Goal: Information Seeking & Learning: Learn about a topic

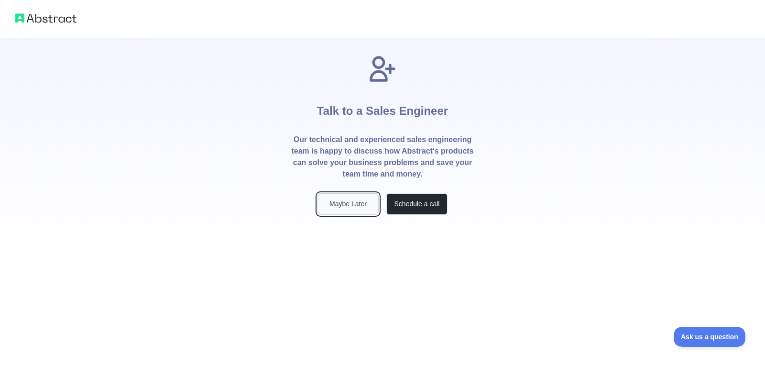
click at [356, 206] on button "Maybe Later" at bounding box center [347, 204] width 61 height 22
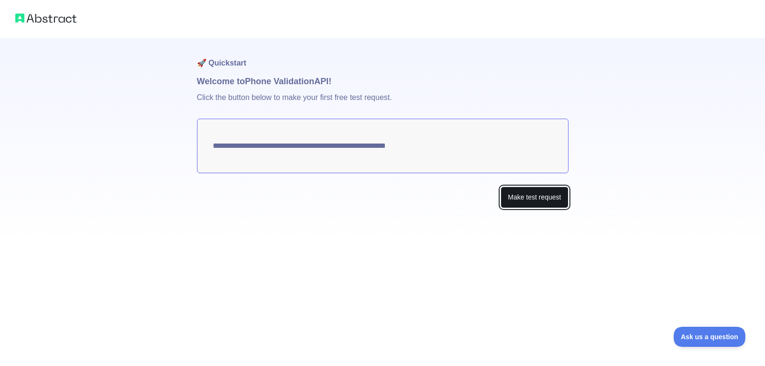
click at [514, 197] on button "Make test request" at bounding box center [533, 197] width 67 height 22
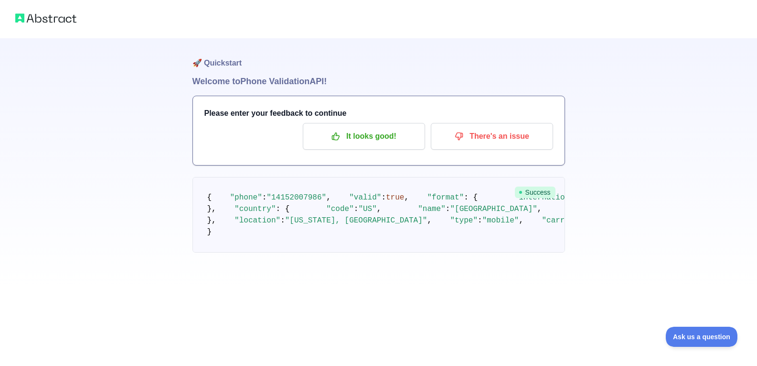
scroll to position [63, 0]
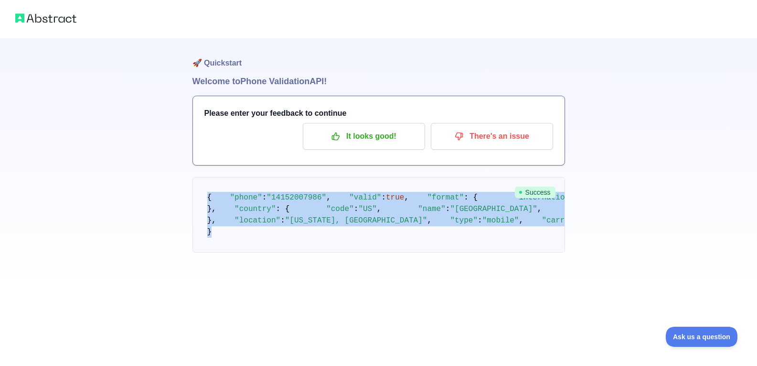
drag, startPoint x: 219, startPoint y: 309, endPoint x: 199, endPoint y: 135, distance: 175.1
click at [199, 177] on pre "{ "phone" : "[PHONE_NUMBER]" , "valid" : true , "format" : { "international" : …" at bounding box center [379, 215] width 373 height 76
copy code "{ "phone" : "[PHONE_NUMBER]" , "valid" : true , "format" : { "international" : …"
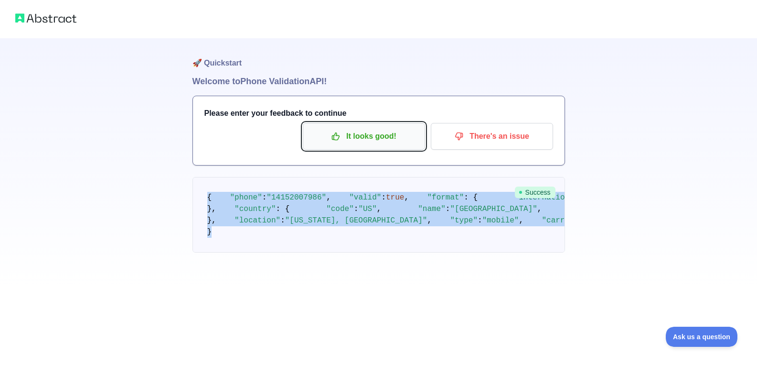
click at [346, 128] on p "It looks good!" at bounding box center [364, 136] width 108 height 16
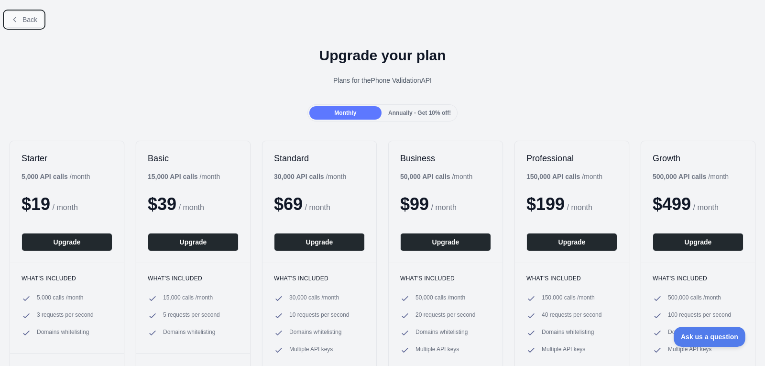
click at [28, 22] on span "Back" at bounding box center [29, 20] width 15 height 8
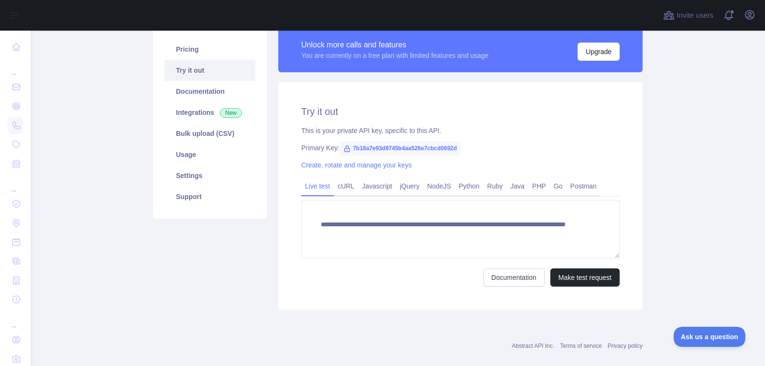
scroll to position [88, 0]
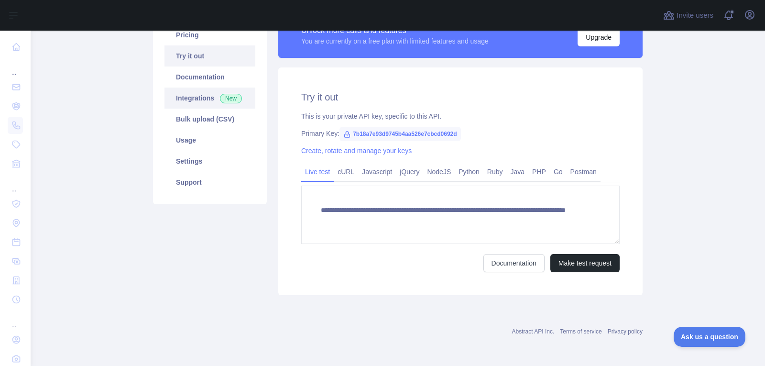
click at [197, 96] on link "Integrations New" at bounding box center [209, 97] width 91 height 21
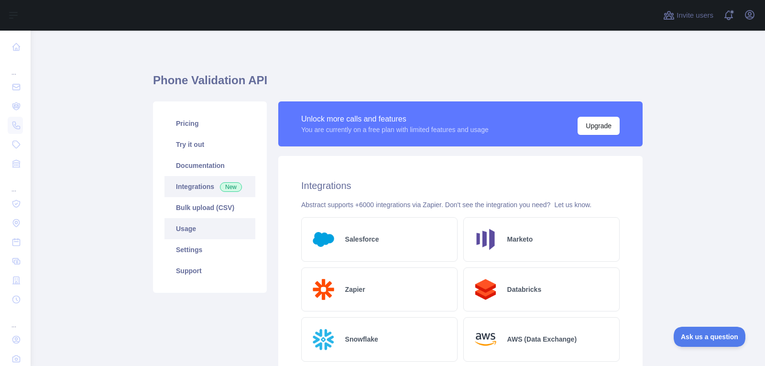
click at [186, 223] on link "Usage" at bounding box center [209, 228] width 91 height 21
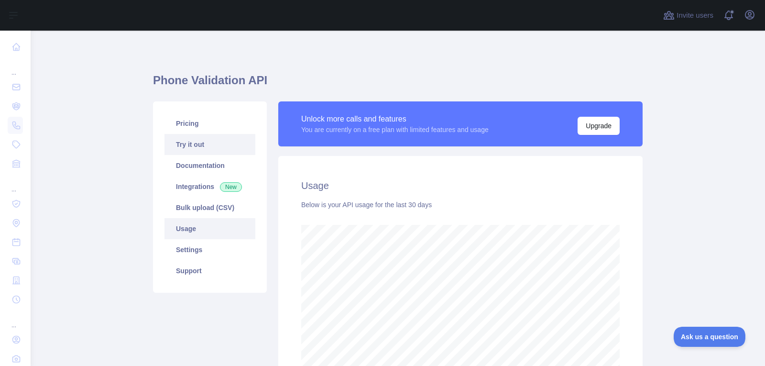
click at [185, 144] on link "Try it out" at bounding box center [209, 144] width 91 height 21
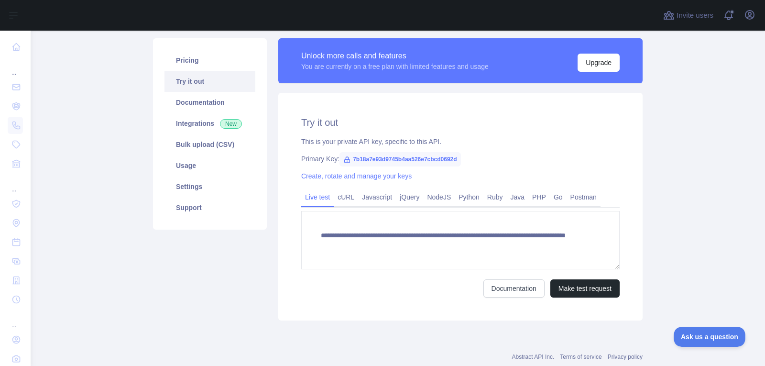
scroll to position [41, 0]
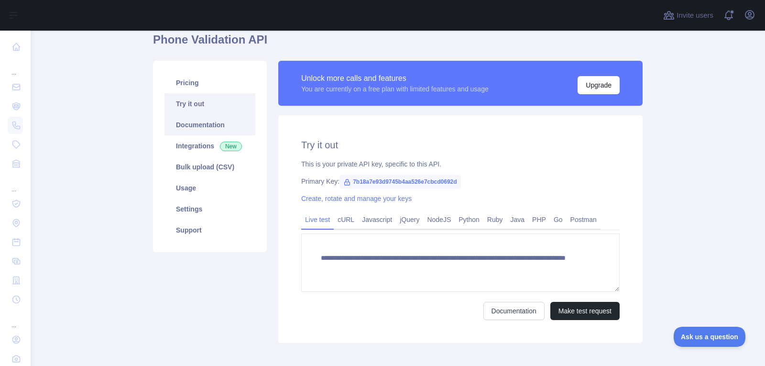
click at [193, 122] on link "Documentation" at bounding box center [209, 124] width 91 height 21
click at [193, 149] on link "Integrations New" at bounding box center [209, 145] width 91 height 21
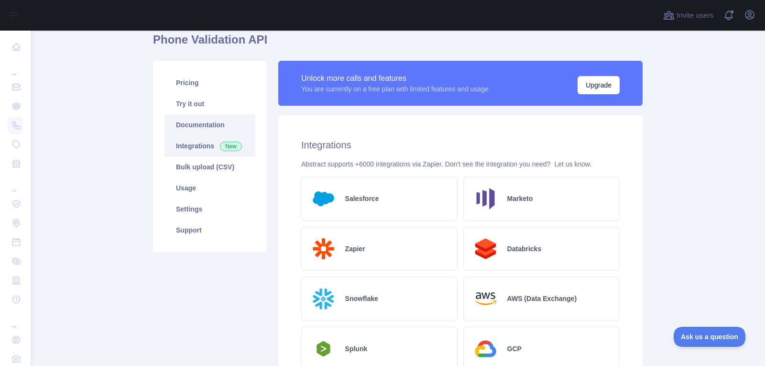
click at [192, 121] on link "Documentation" at bounding box center [209, 124] width 91 height 21
click at [188, 205] on link "Settings" at bounding box center [209, 208] width 91 height 21
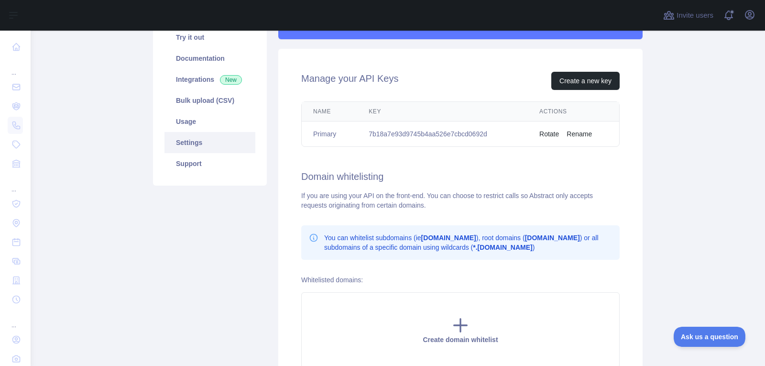
scroll to position [59, 0]
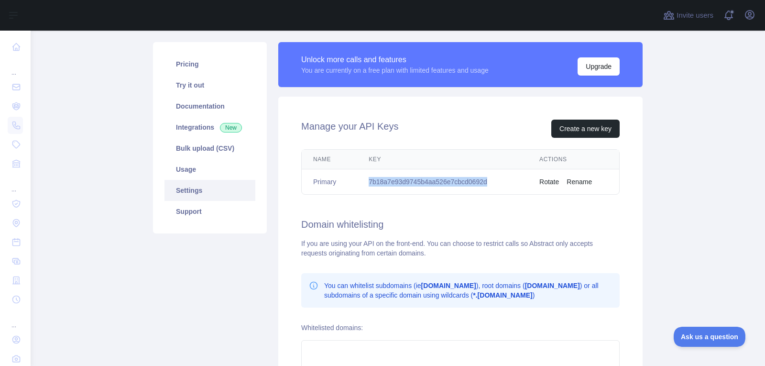
drag, startPoint x: 367, startPoint y: 181, endPoint x: 484, endPoint y: 189, distance: 116.8
click at [484, 189] on td "7b18a7e93d9745b4aa526e7cbcd0692d" at bounding box center [442, 181] width 171 height 25
copy td "7b18a7e93d9745b4aa526e7cbcd0692d"
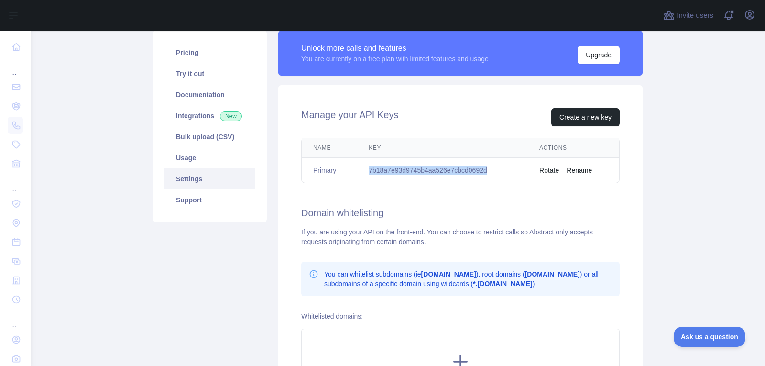
scroll to position [203, 0]
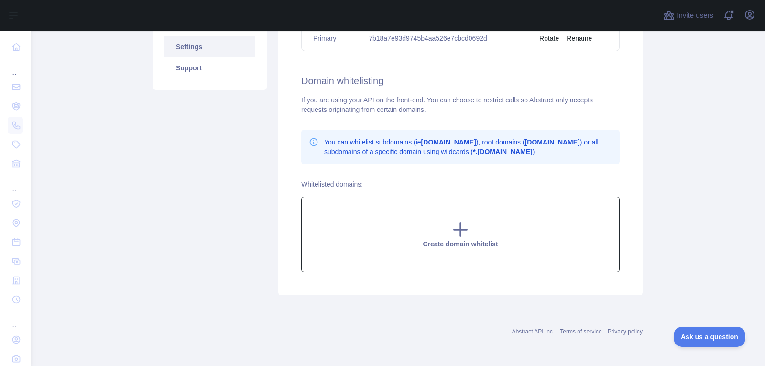
click at [454, 224] on icon at bounding box center [460, 229] width 19 height 19
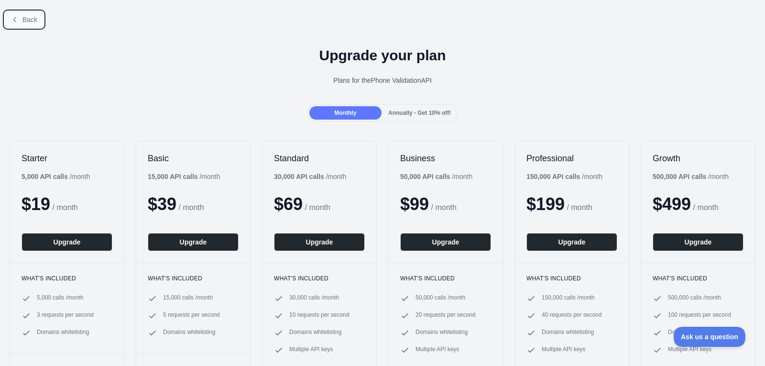
click at [12, 18] on icon at bounding box center [15, 20] width 8 height 8
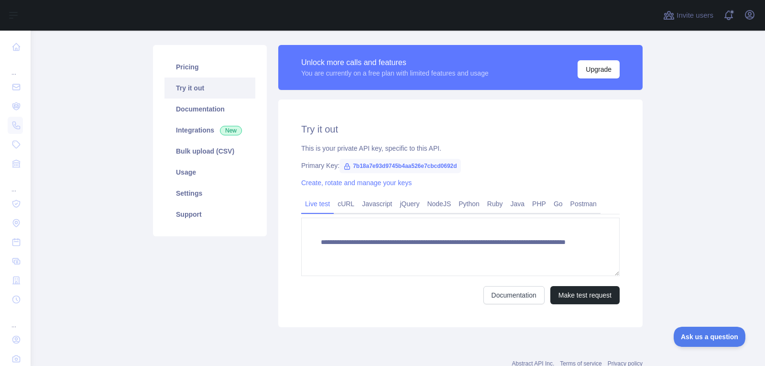
scroll to position [88, 0]
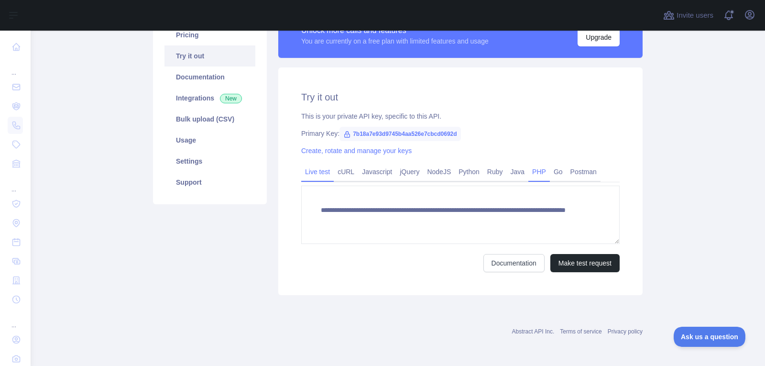
click at [533, 170] on link "PHP" at bounding box center [539, 171] width 22 height 15
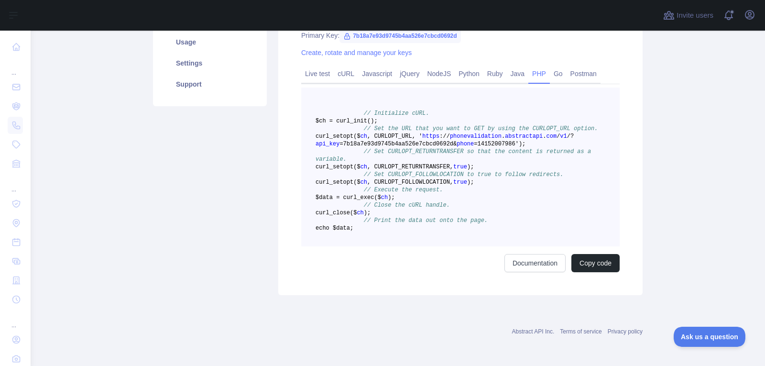
scroll to position [184, 0]
